Goal: Task Accomplishment & Management: Complete application form

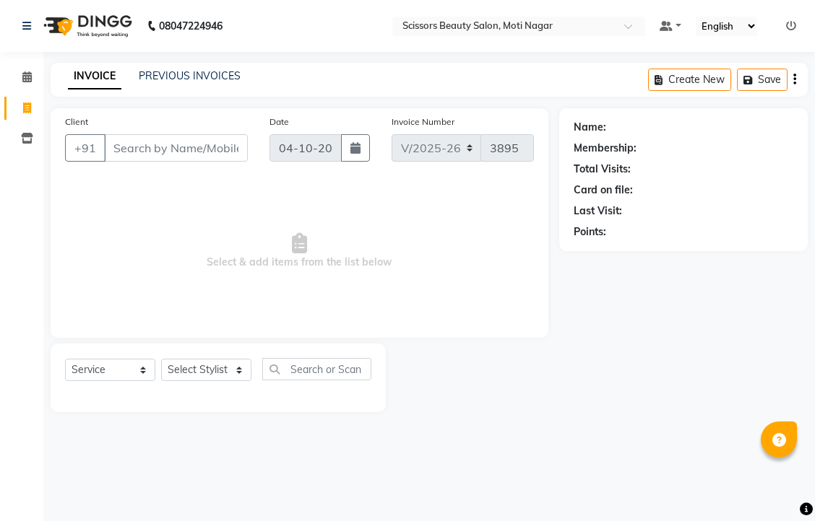
select select "7057"
select select "service"
click at [134, 162] on input "Client" at bounding box center [176, 147] width 144 height 27
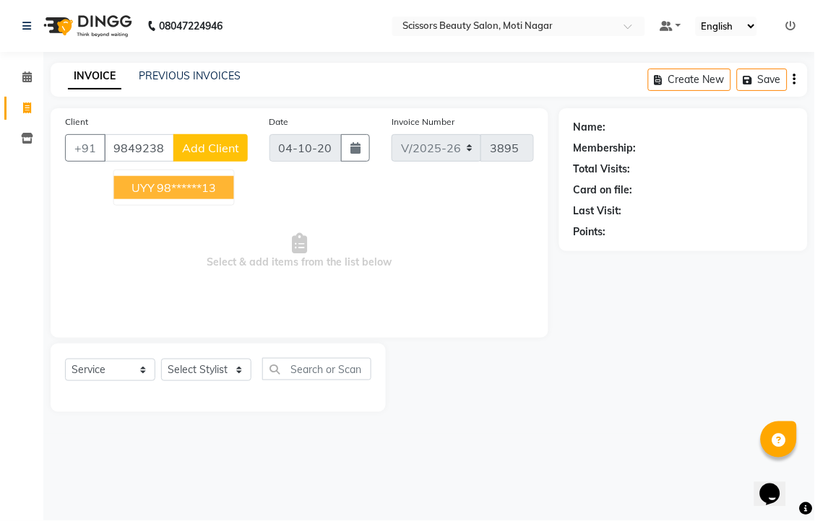
click at [182, 196] on button "UYY 98******13" at bounding box center [174, 187] width 120 height 23
type input "98******13"
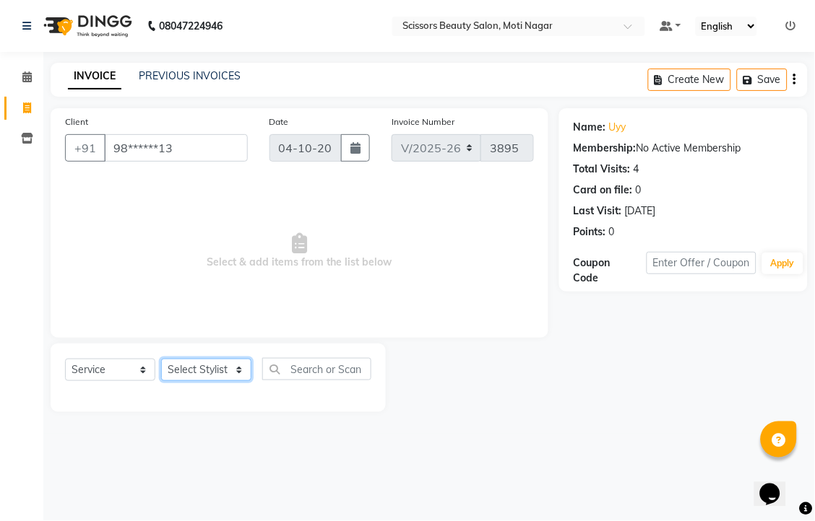
click at [225, 381] on select "Select Stylist Arman [PERSON_NAME] [PERSON_NAME] [PERSON_NAME] Sir Staff" at bounding box center [206, 370] width 90 height 22
select select "81450"
click at [166, 381] on select "Select Stylist Arman [PERSON_NAME] [PERSON_NAME] [PERSON_NAME] Sir Staff" at bounding box center [206, 370] width 90 height 22
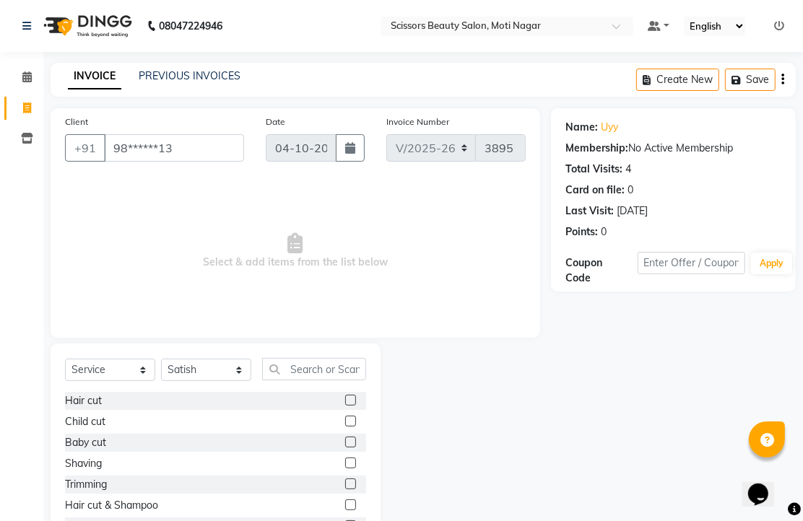
click at [345, 406] on label at bounding box center [350, 400] width 11 height 11
click at [345, 406] on input "checkbox" at bounding box center [349, 400] width 9 height 9
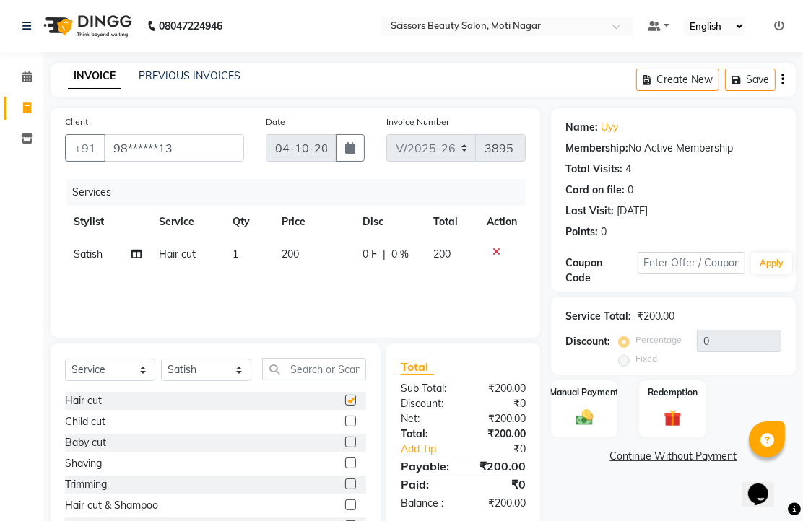
checkbox input "false"
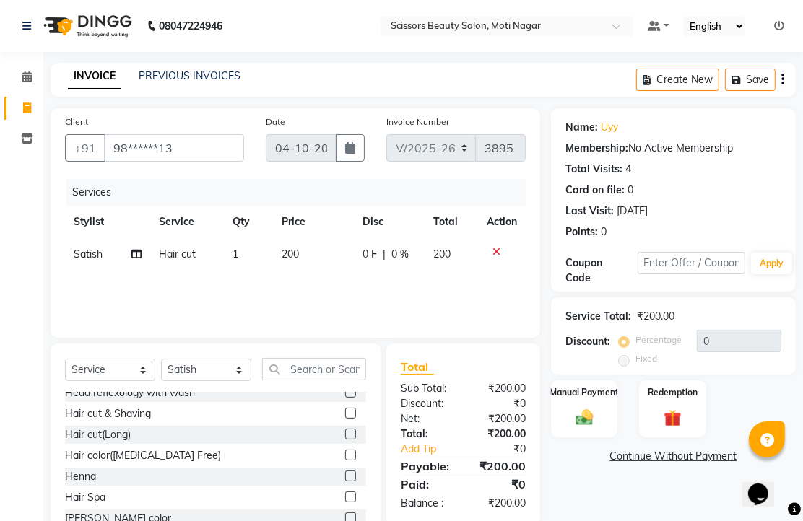
scroll to position [240, 0]
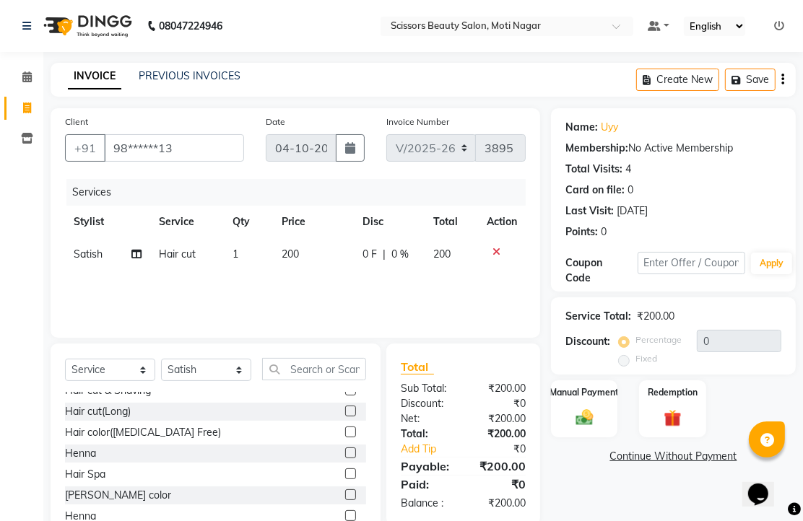
click at [345, 438] on label at bounding box center [350, 432] width 11 height 11
click at [345, 438] on input "checkbox" at bounding box center [349, 432] width 9 height 9
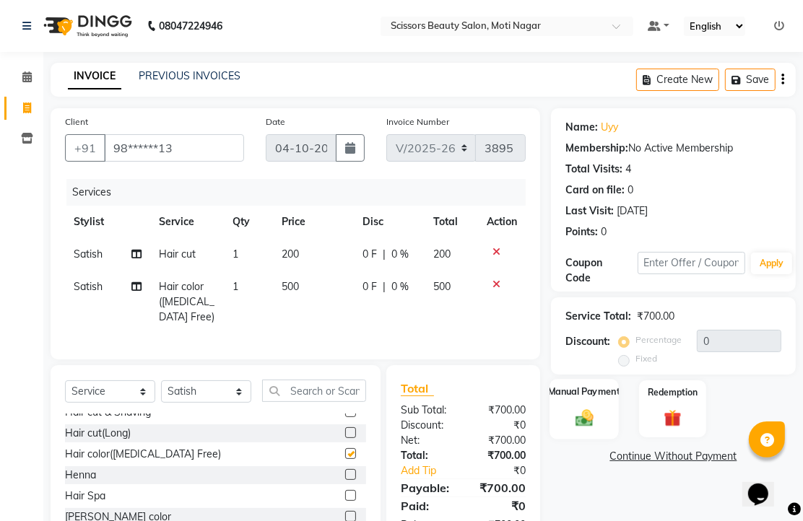
checkbox input "false"
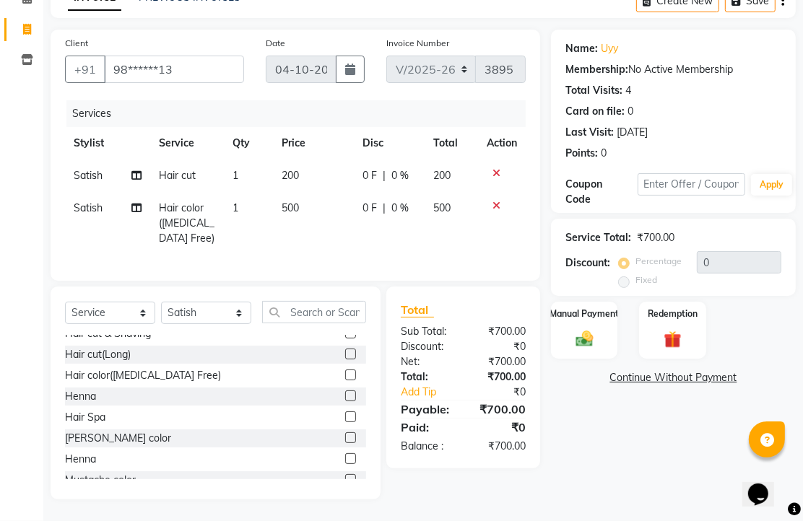
scroll to position [160, 0]
click at [585, 329] on img at bounding box center [585, 339] width 30 height 21
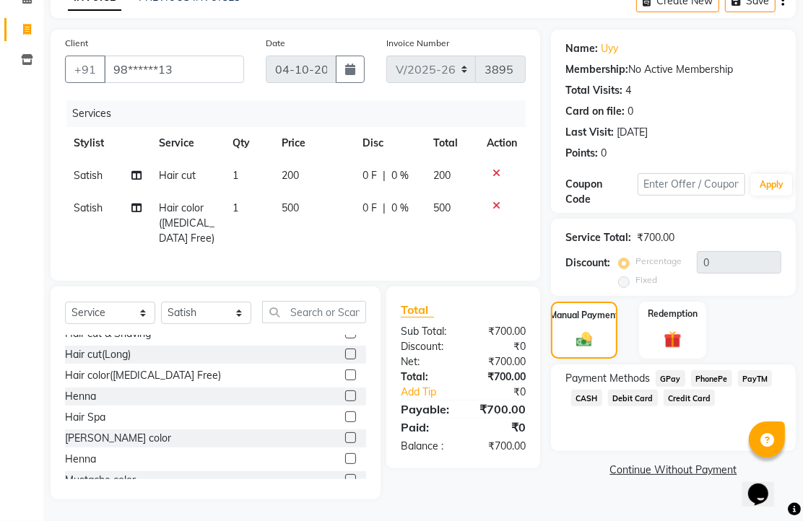
scroll to position [181, 0]
click at [723, 370] on span "PhonePe" at bounding box center [711, 378] width 41 height 17
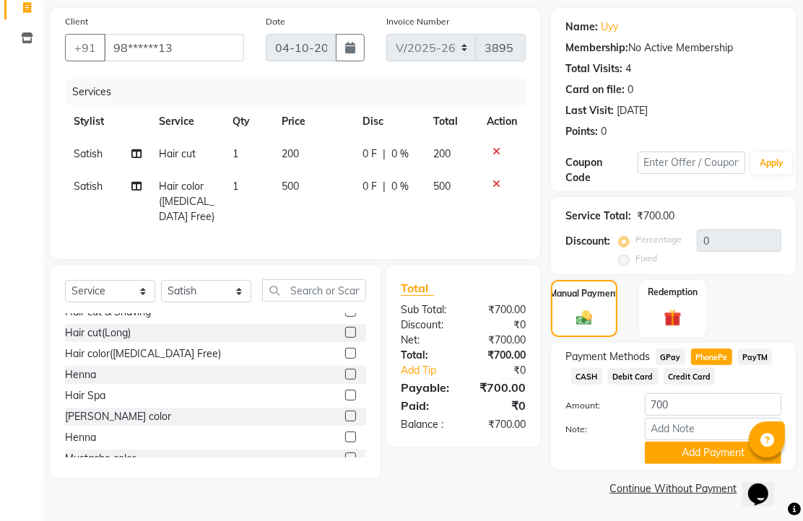
click at [602, 368] on span "CASH" at bounding box center [586, 376] width 31 height 17
click at [698, 444] on button "Add Payment" at bounding box center [713, 453] width 136 height 22
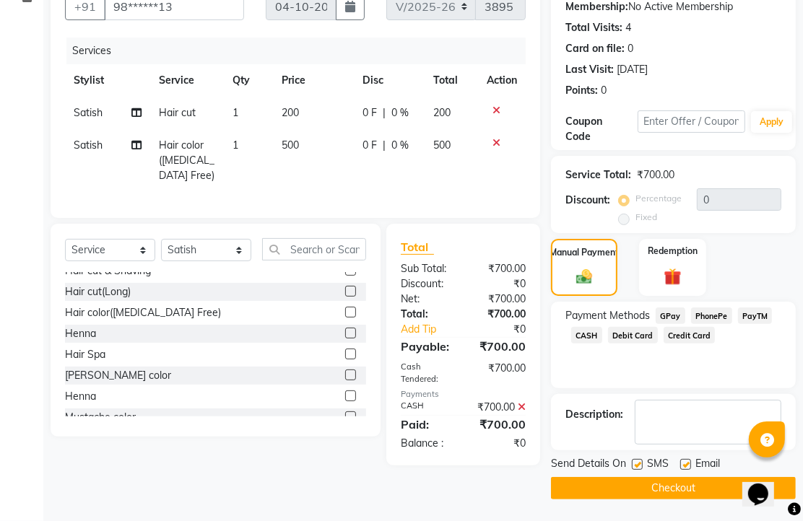
scroll to position [259, 0]
click at [691, 459] on label at bounding box center [685, 464] width 11 height 11
click at [690, 461] on input "checkbox" at bounding box center [684, 465] width 9 height 9
checkbox input "false"
click at [675, 477] on button "Checkout" at bounding box center [673, 488] width 245 height 22
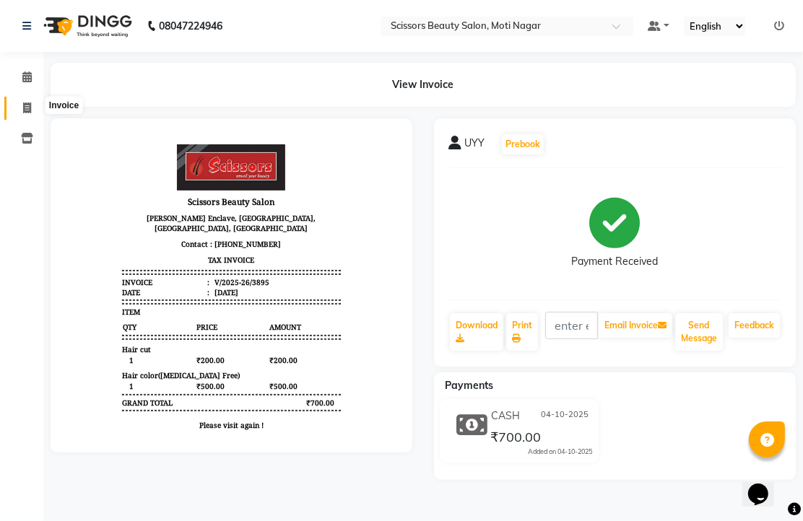
click at [24, 103] on icon at bounding box center [27, 108] width 8 height 11
select select "service"
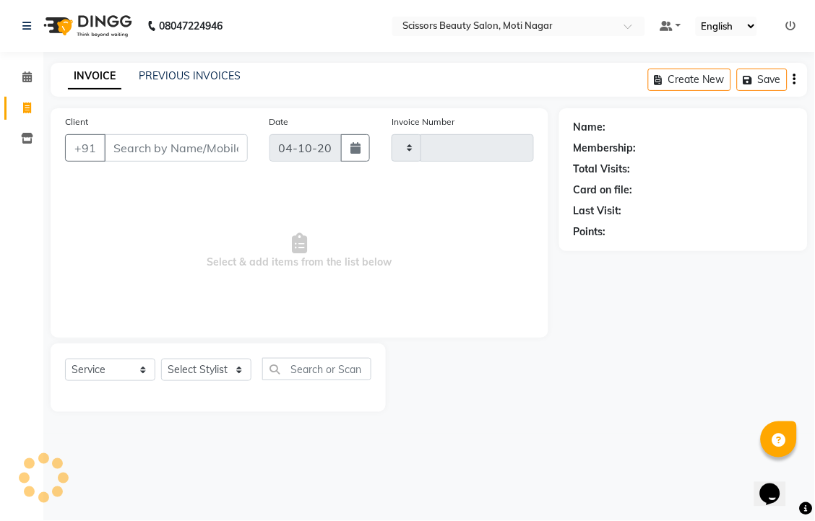
type input "3896"
select select "7057"
click at [168, 162] on input "Client" at bounding box center [176, 147] width 144 height 27
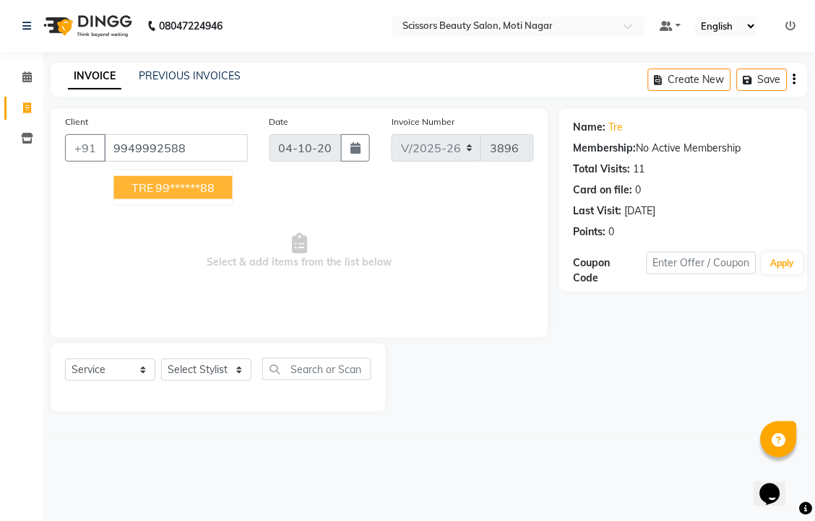
click at [198, 195] on ngb-highlight "99******88" at bounding box center [185, 188] width 59 height 14
type input "99******88"
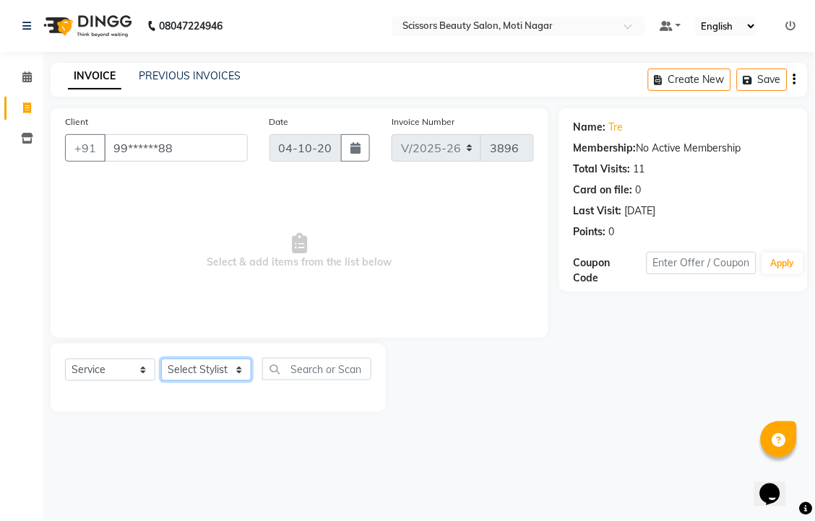
click at [227, 381] on select "Select Stylist Arman [PERSON_NAME] [PERSON_NAME] [PERSON_NAME] Sir Staff" at bounding box center [206, 370] width 90 height 22
select select "81450"
click at [166, 381] on select "Select Stylist Arman [PERSON_NAME] [PERSON_NAME] [PERSON_NAME] Sir Staff" at bounding box center [206, 370] width 90 height 22
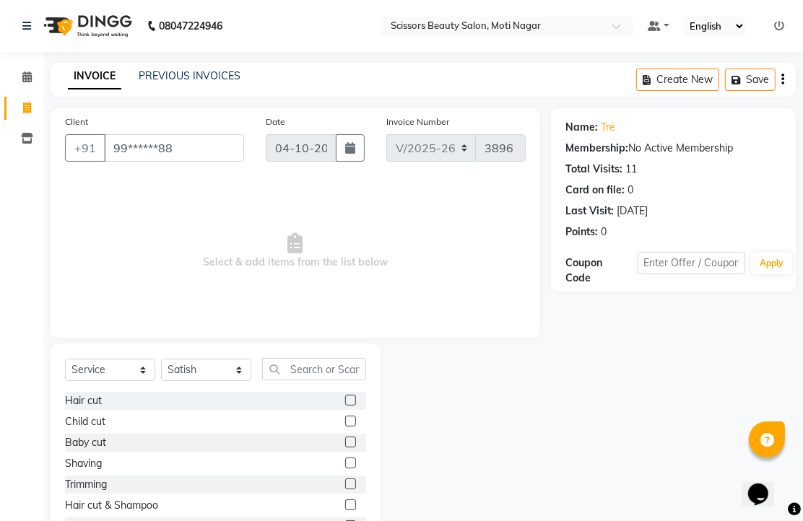
click at [345, 469] on label at bounding box center [350, 463] width 11 height 11
click at [345, 469] on input "checkbox" at bounding box center [349, 463] width 9 height 9
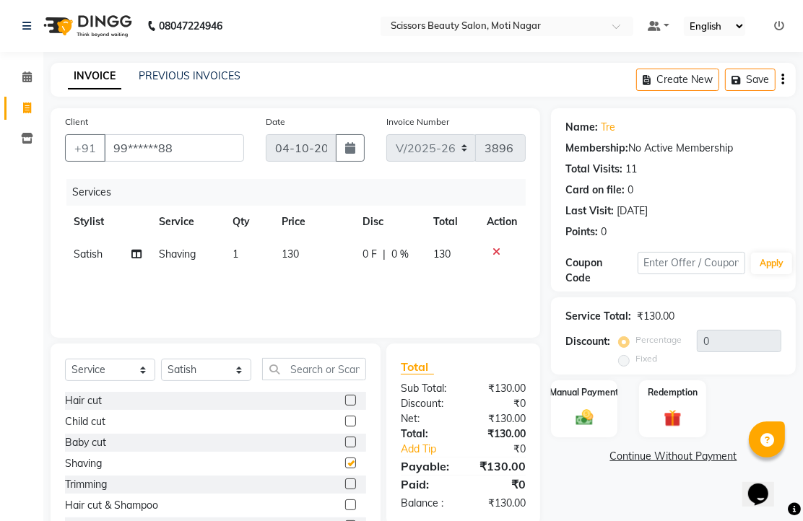
checkbox input "false"
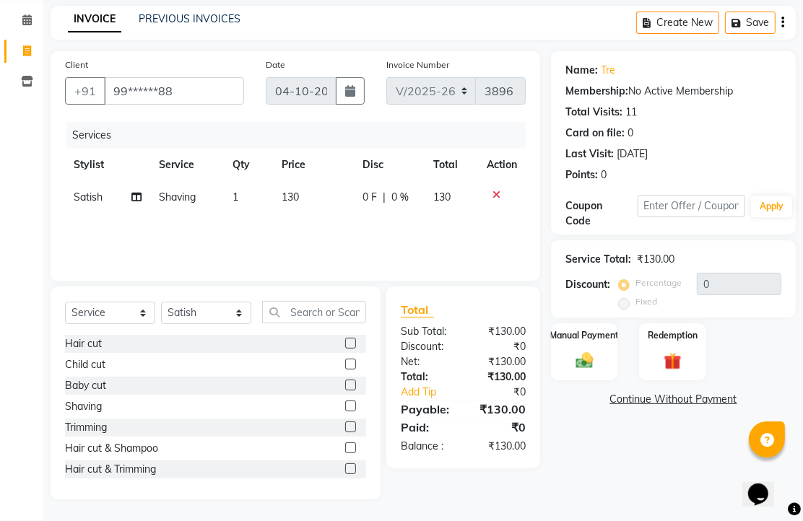
scroll to position [113, 0]
click at [575, 360] on img at bounding box center [585, 360] width 30 height 21
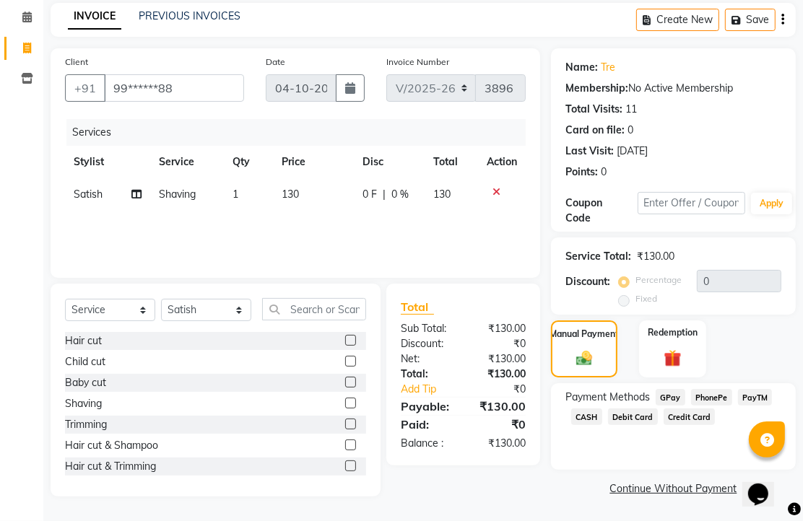
click at [677, 405] on span "GPay" at bounding box center [671, 397] width 30 height 17
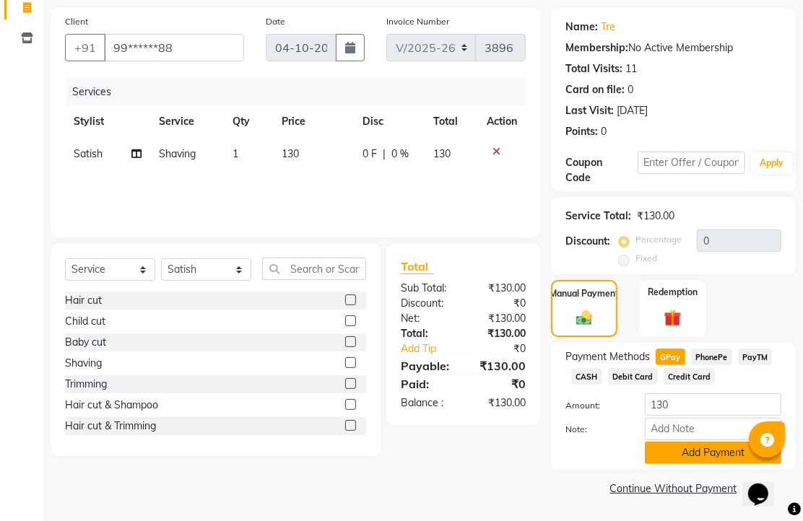
scroll to position [179, 0]
click at [708, 442] on button "Add Payment" at bounding box center [713, 453] width 136 height 22
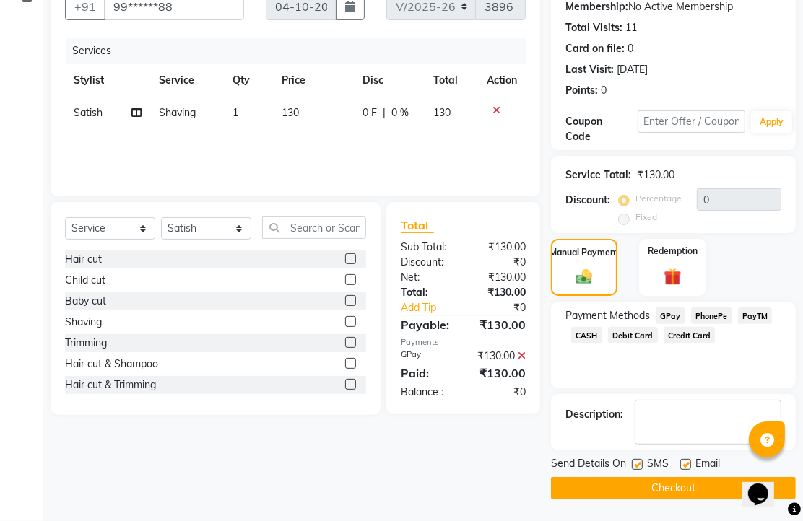
scroll to position [220, 0]
click at [689, 459] on label at bounding box center [685, 464] width 11 height 11
click at [689, 461] on input "checkbox" at bounding box center [684, 465] width 9 height 9
checkbox input "false"
click at [658, 482] on button "Checkout" at bounding box center [673, 488] width 245 height 22
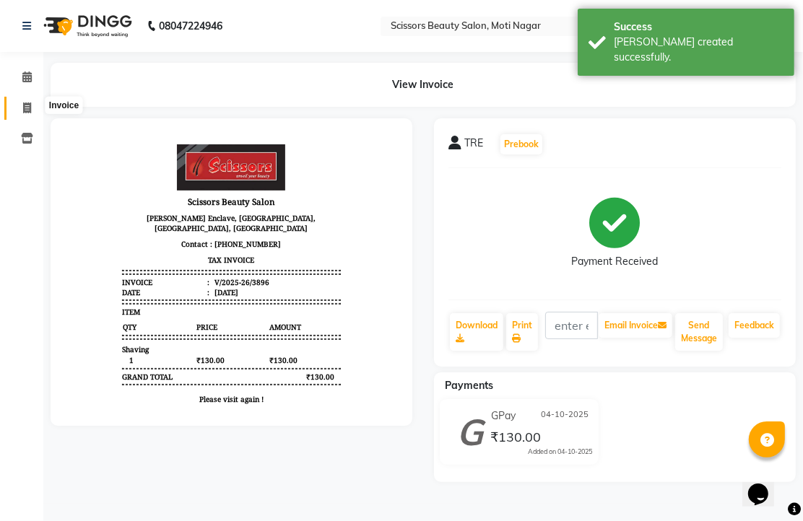
click at [23, 104] on icon at bounding box center [27, 108] width 8 height 11
select select "service"
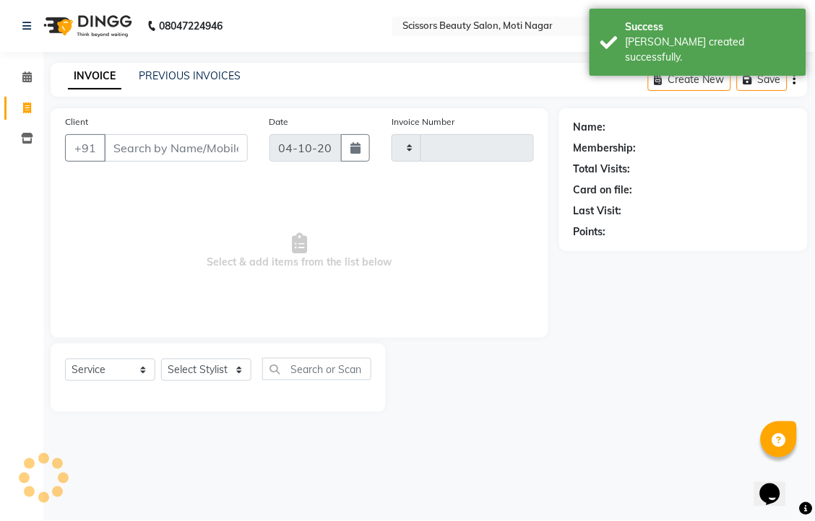
type input "3897"
select select "7057"
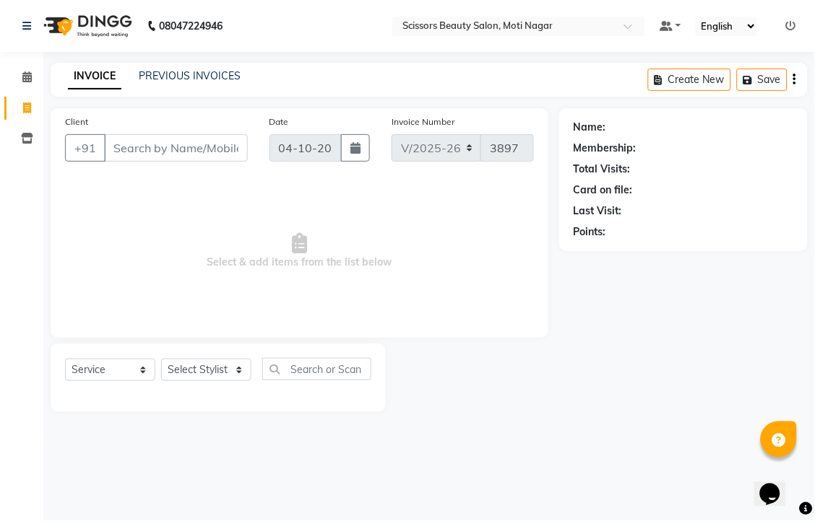
click at [438, 271] on span "Select & add items from the list below" at bounding box center [299, 251] width 469 height 144
click at [134, 162] on input "Client" at bounding box center [176, 147] width 144 height 27
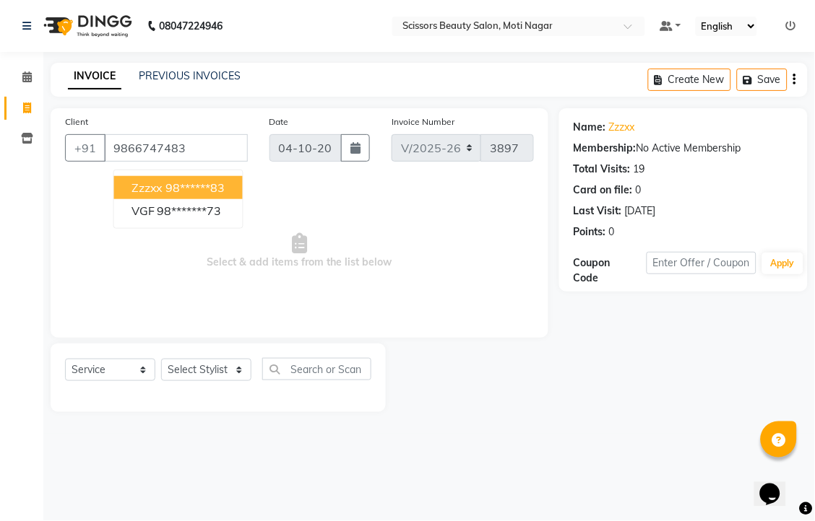
click at [206, 195] on ngb-highlight "98******83" at bounding box center [195, 188] width 59 height 14
type input "98******83"
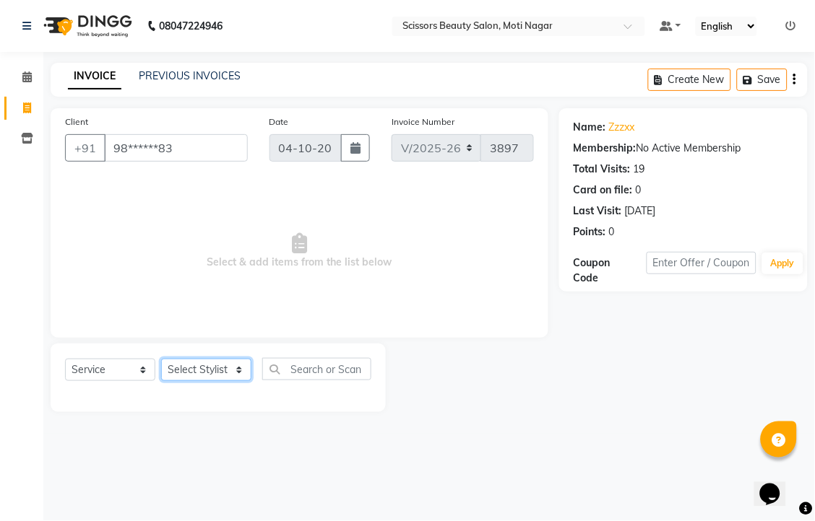
click at [226, 381] on select "Select Stylist Arman [PERSON_NAME] [PERSON_NAME] [PERSON_NAME] Sir Staff" at bounding box center [206, 370] width 90 height 22
select select "81450"
click at [166, 381] on select "Select Stylist Arman [PERSON_NAME] [PERSON_NAME] [PERSON_NAME] Sir Staff" at bounding box center [206, 370] width 90 height 22
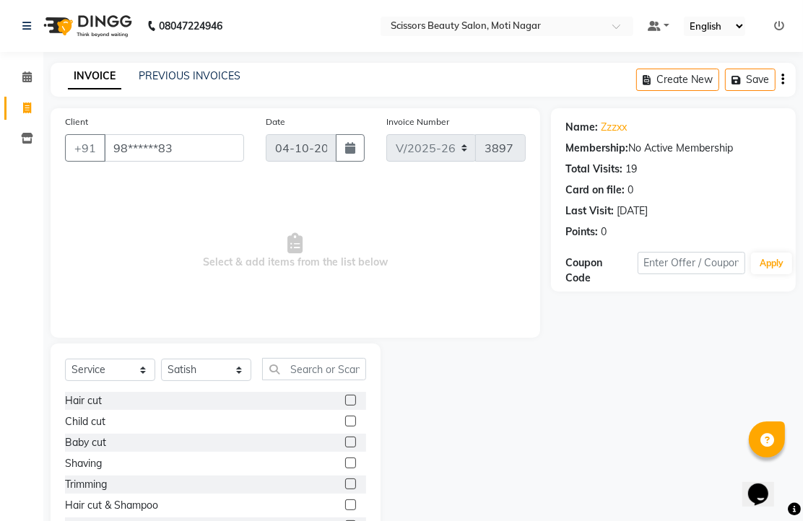
click at [345, 469] on label at bounding box center [350, 463] width 11 height 11
click at [345, 469] on input "checkbox" at bounding box center [349, 463] width 9 height 9
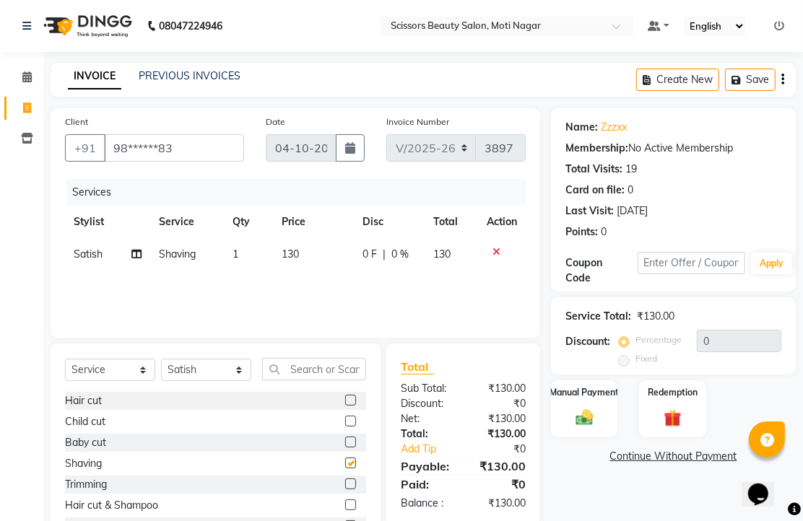
checkbox input "false"
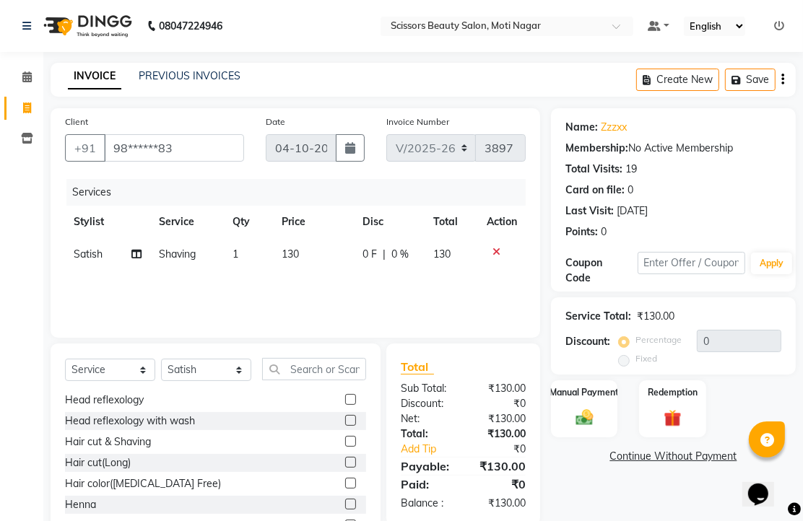
scroll to position [240, 0]
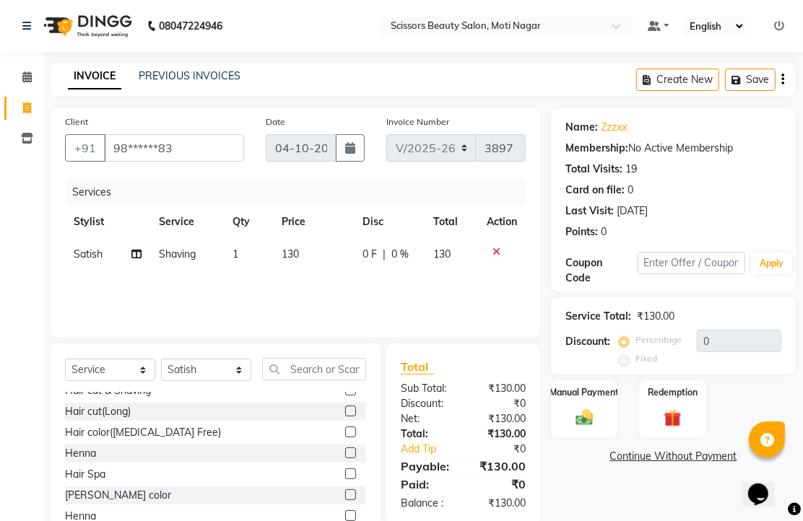
click at [345, 438] on label at bounding box center [350, 432] width 11 height 11
click at [345, 438] on input "checkbox" at bounding box center [349, 432] width 9 height 9
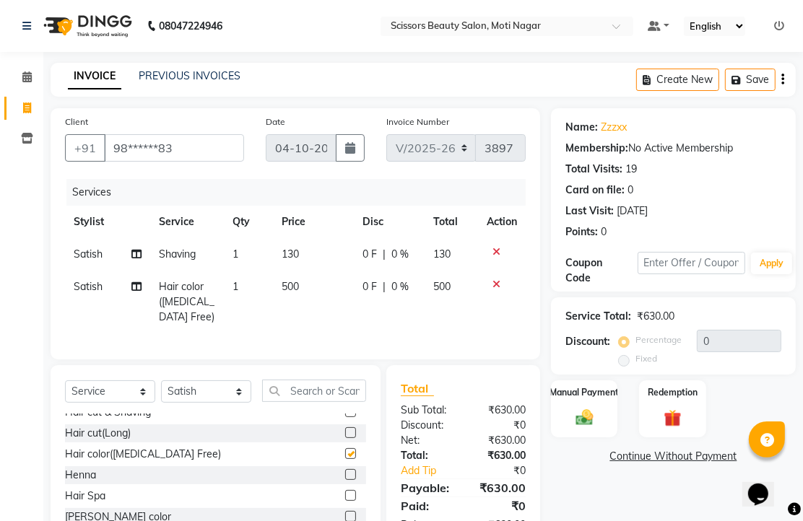
checkbox input "false"
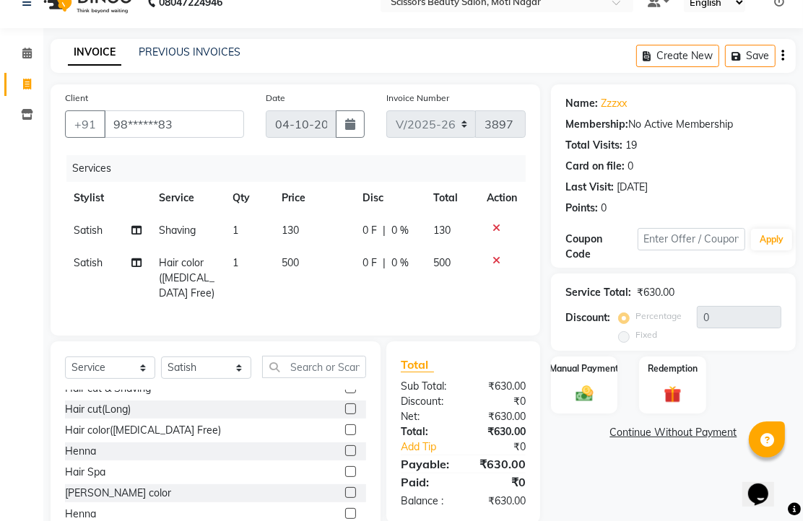
scroll to position [181, 0]
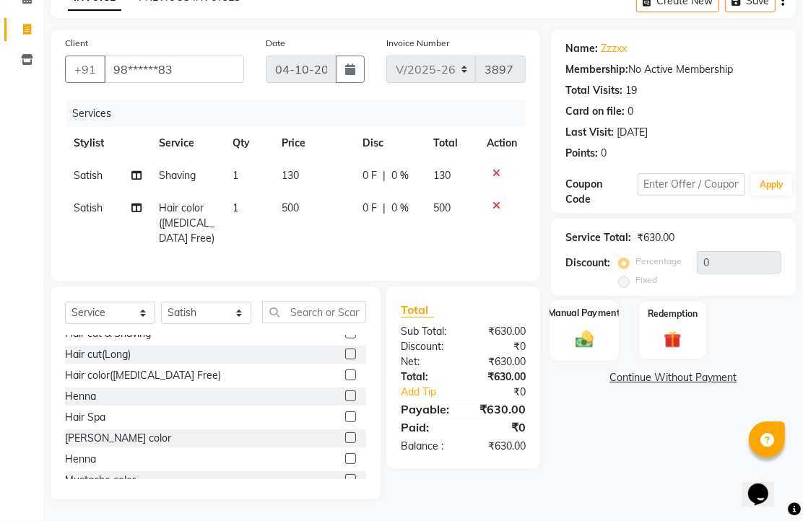
click at [587, 329] on img at bounding box center [585, 339] width 30 height 21
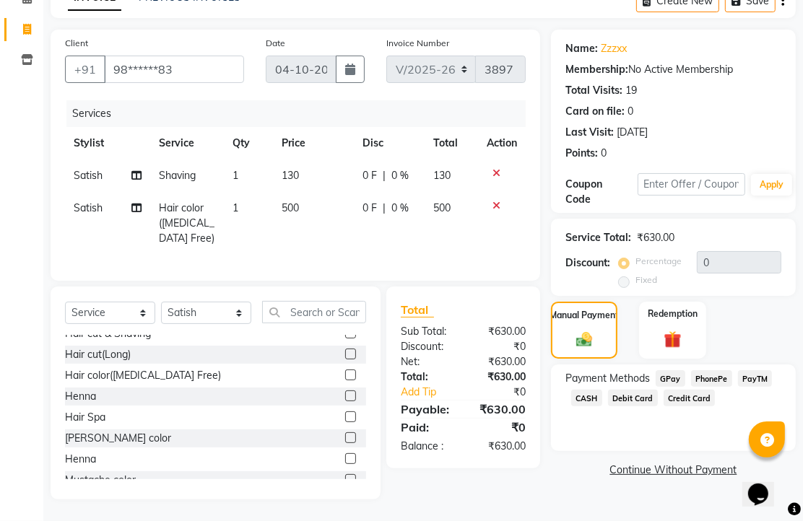
click at [602, 390] on span "CASH" at bounding box center [586, 398] width 31 height 17
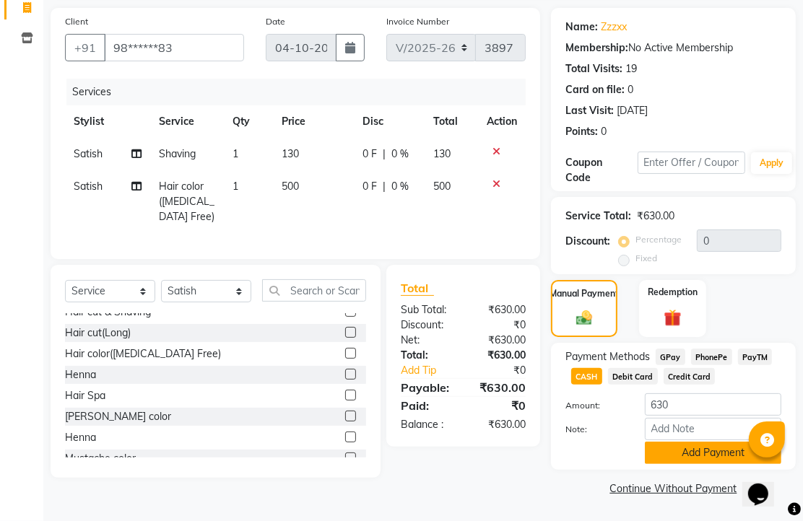
click at [693, 442] on button "Add Payment" at bounding box center [713, 453] width 136 height 22
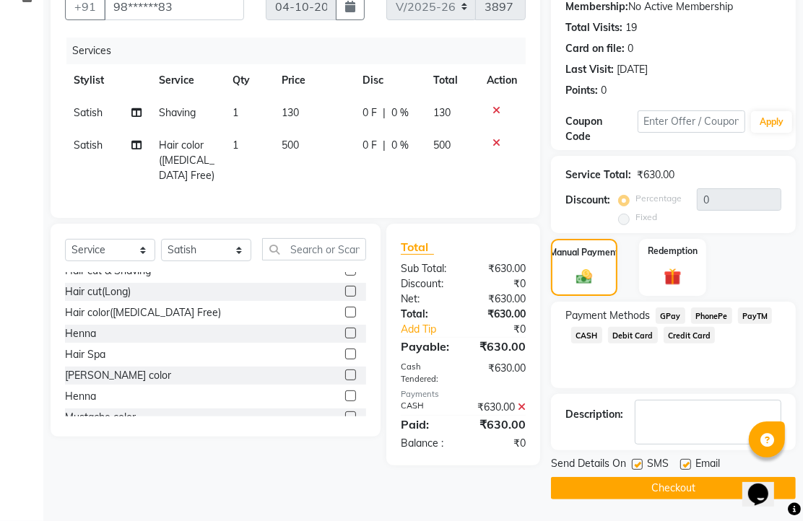
click at [691, 470] on label at bounding box center [685, 464] width 11 height 11
click at [690, 470] on input "checkbox" at bounding box center [684, 465] width 9 height 9
checkbox input "false"
click at [686, 477] on button "Checkout" at bounding box center [673, 488] width 245 height 22
